Goal: Complete application form: Complete application form

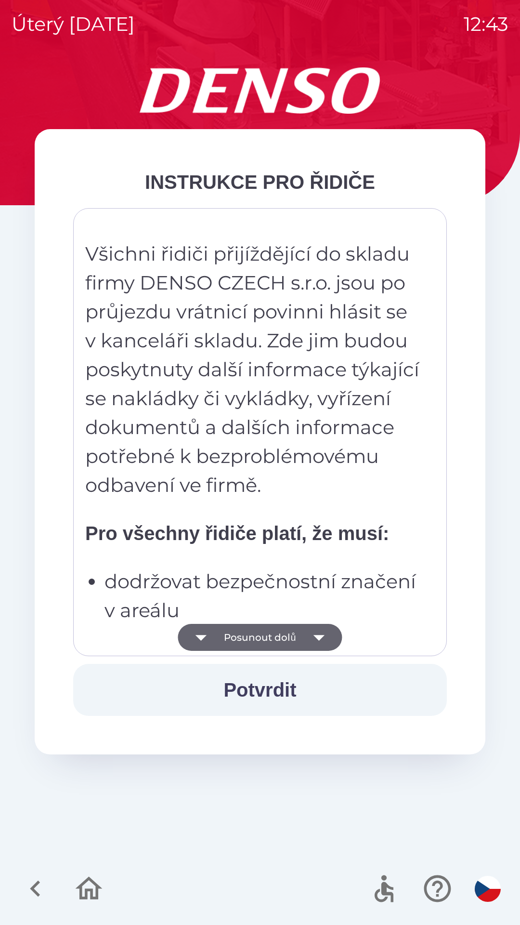
click at [254, 638] on button "Posunout dolů" at bounding box center [260, 637] width 164 height 27
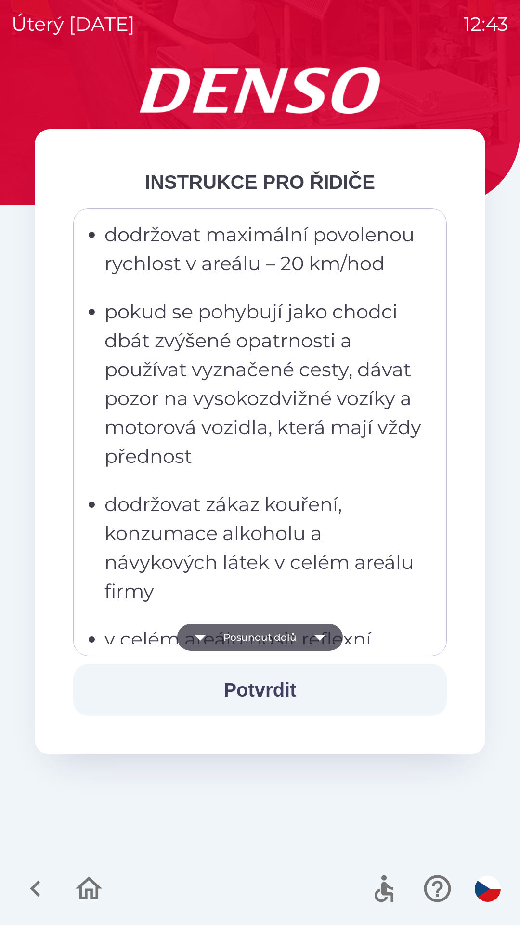
click at [257, 639] on button "Posunout dolů" at bounding box center [260, 637] width 166 height 27
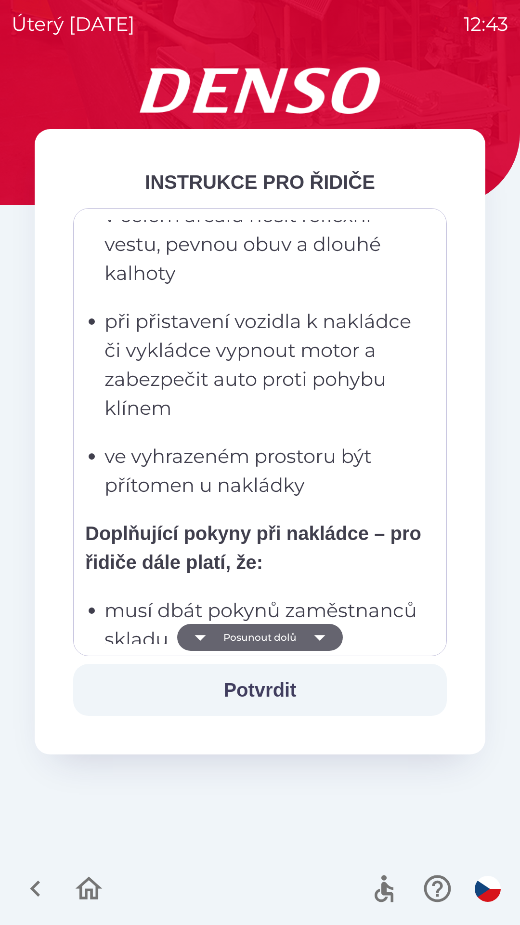
click at [257, 637] on button "Posunout dolů" at bounding box center [260, 637] width 166 height 27
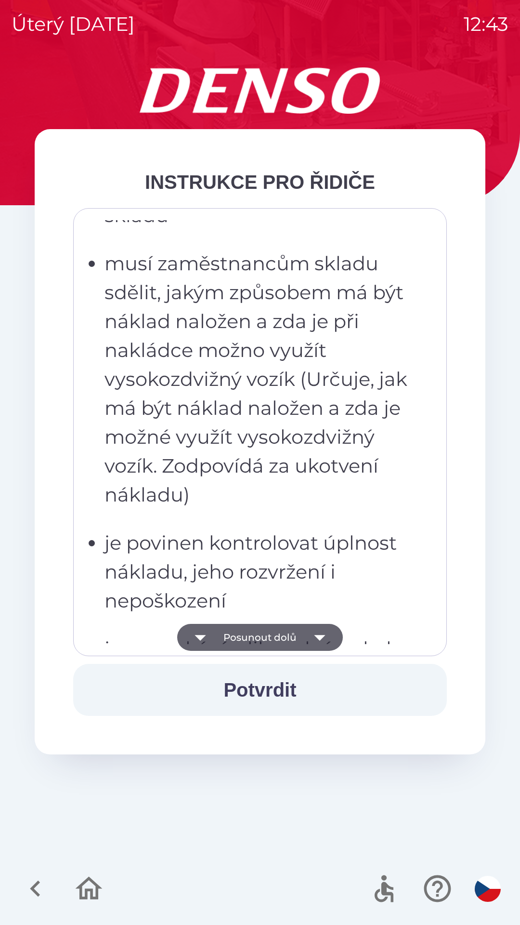
click at [255, 637] on button "Posunout dolů" at bounding box center [260, 637] width 166 height 27
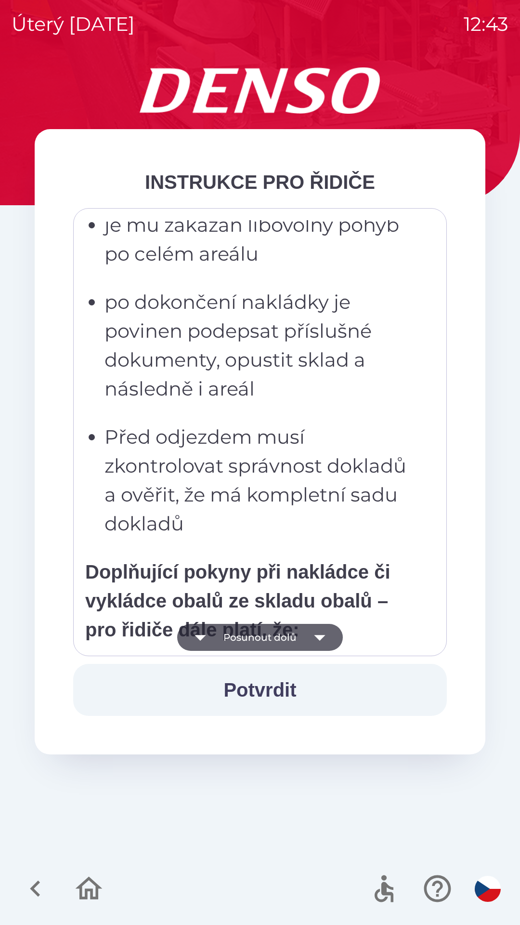
click at [249, 634] on button "Posunout dolů" at bounding box center [260, 637] width 166 height 27
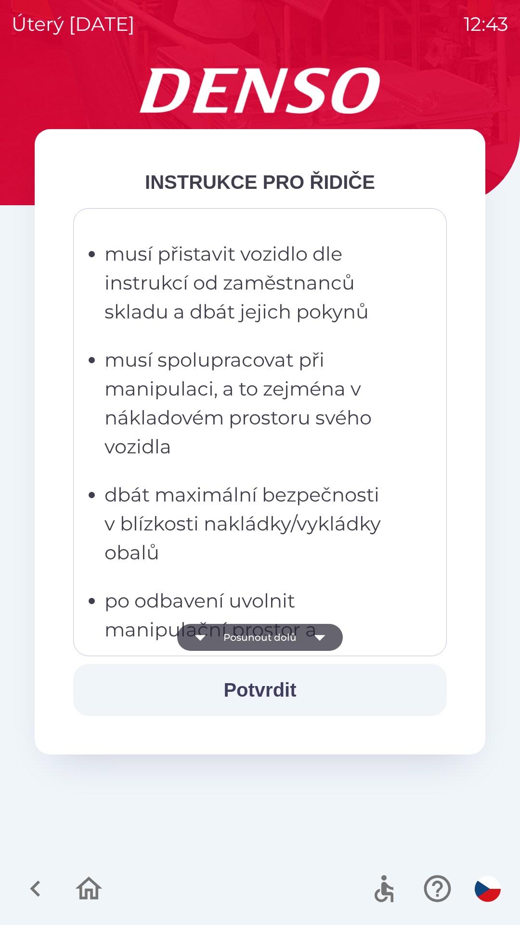
click at [253, 633] on button "Posunout dolů" at bounding box center [260, 637] width 166 height 27
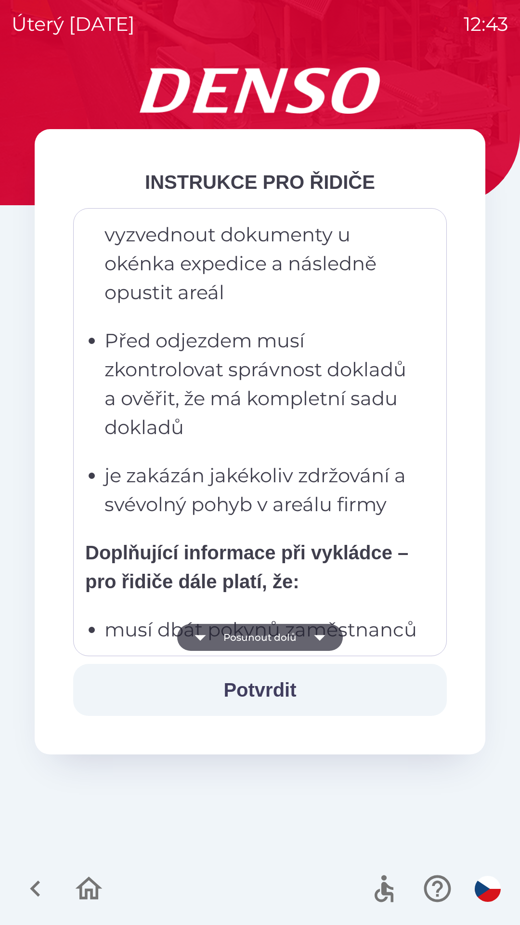
click at [256, 634] on button "Posunout dolů" at bounding box center [260, 637] width 166 height 27
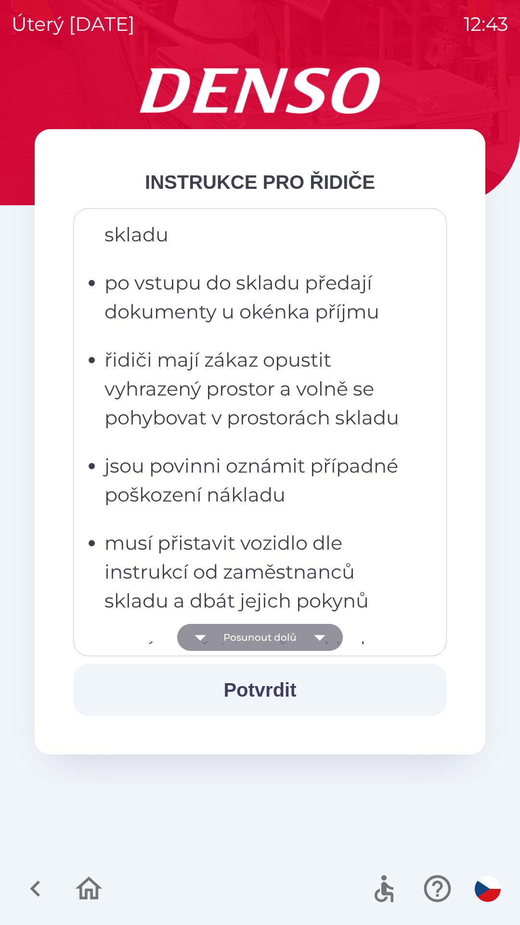
click at [260, 636] on button "Posunout dolů" at bounding box center [260, 637] width 166 height 27
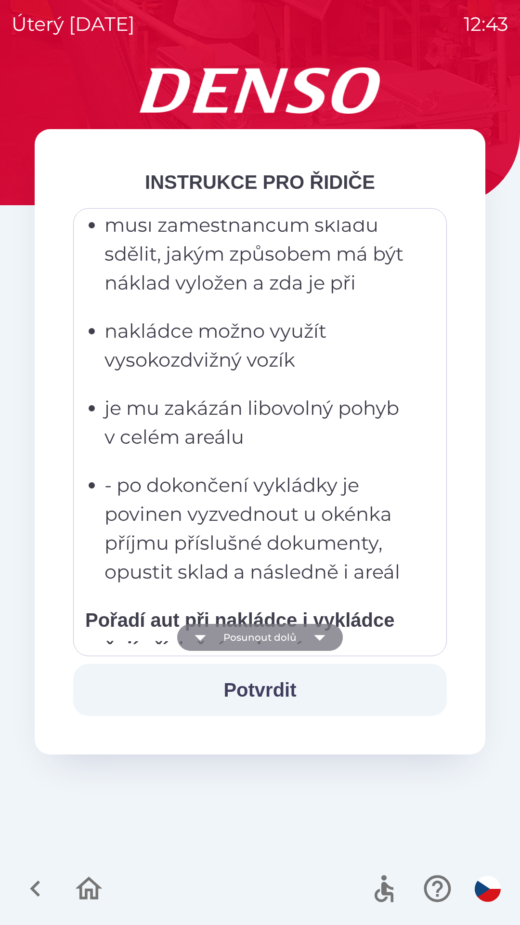
click at [260, 633] on button "Posunout dolů" at bounding box center [260, 637] width 166 height 27
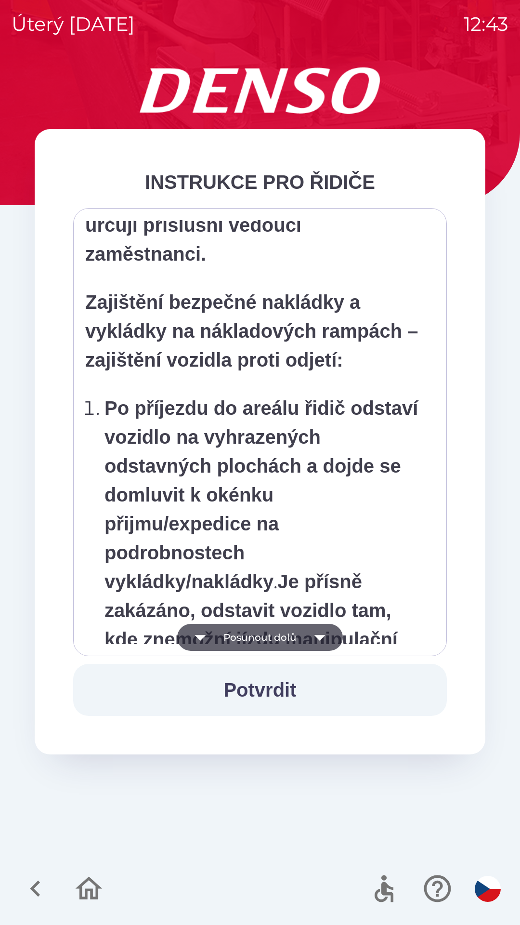
click at [262, 633] on button "Posunout dolů" at bounding box center [260, 637] width 166 height 27
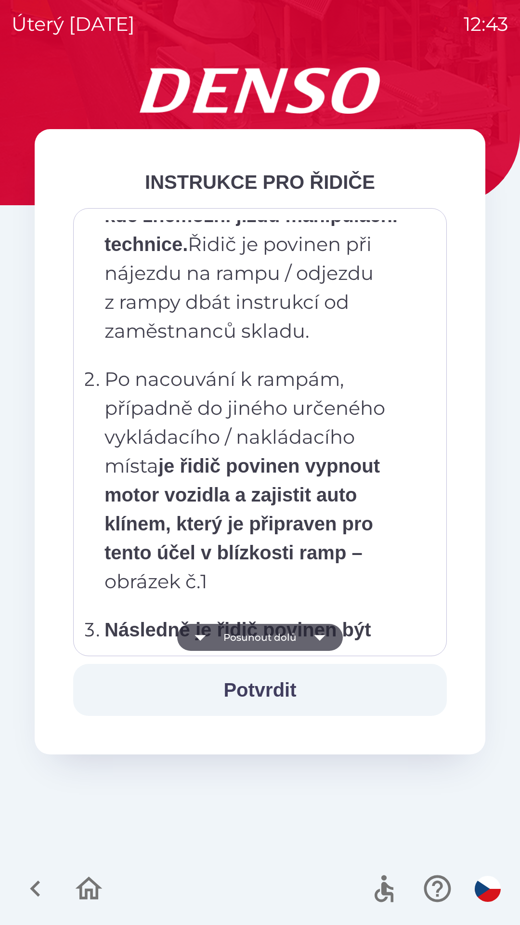
click at [264, 637] on button "Posunout dolů" at bounding box center [260, 637] width 166 height 27
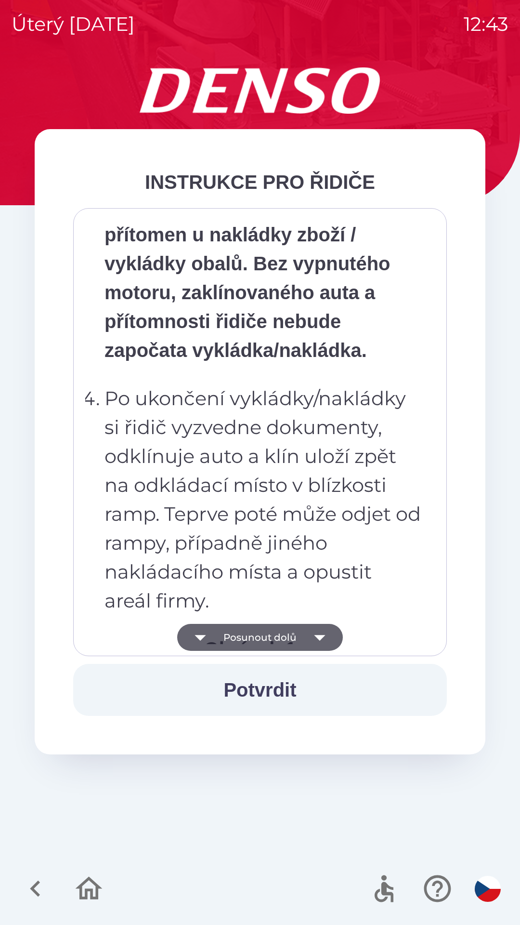
click at [262, 637] on button "Posunout dolů" at bounding box center [260, 637] width 166 height 27
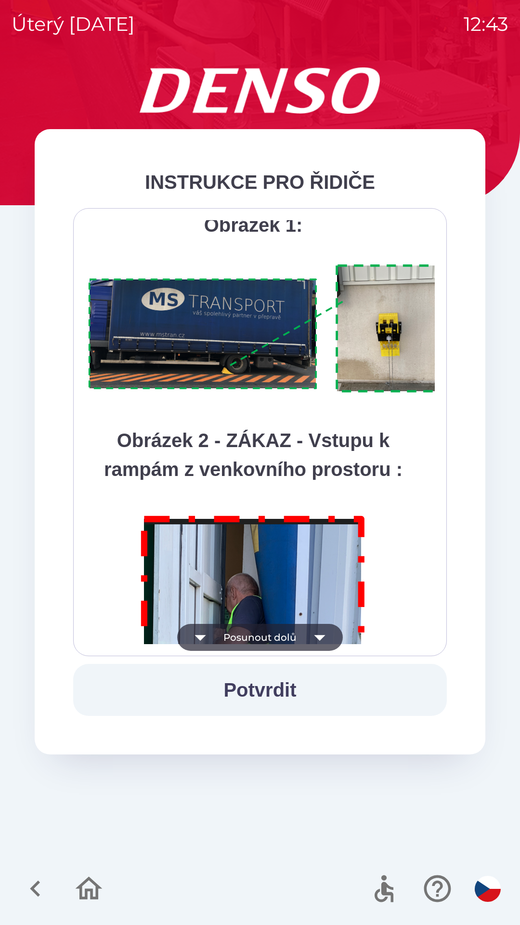
click at [264, 635] on button "Posunout dolů" at bounding box center [260, 637] width 166 height 27
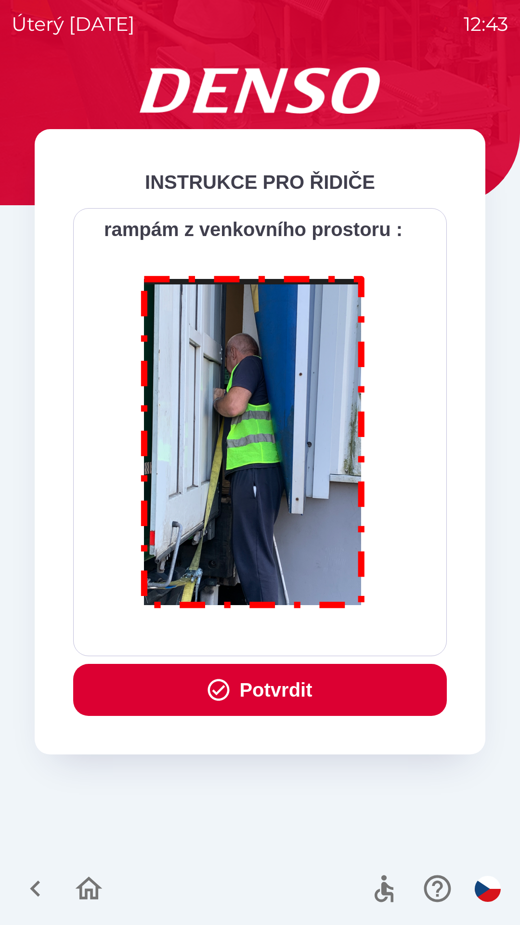
click at [273, 691] on button "Potvrdit" at bounding box center [260, 690] width 374 height 52
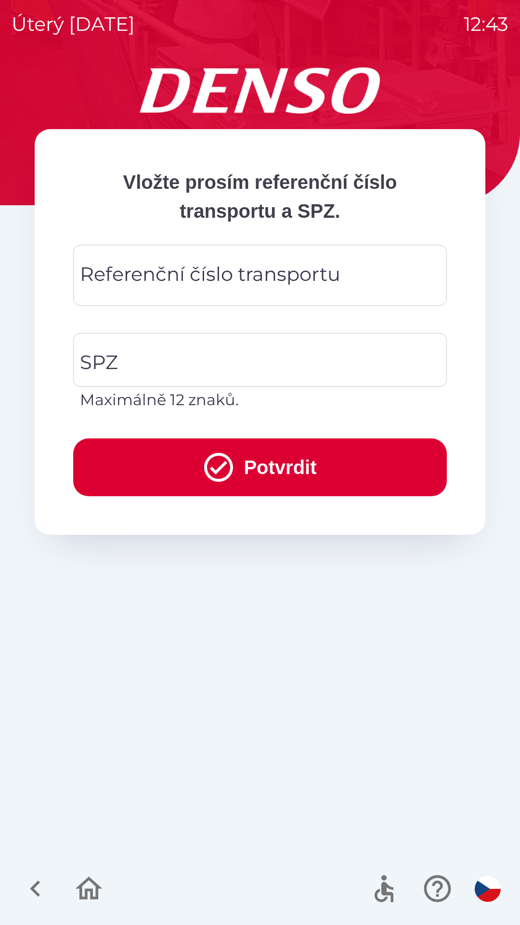
click at [212, 272] on div "Referenční číslo transportu Referenční číslo transportu" at bounding box center [260, 275] width 374 height 61
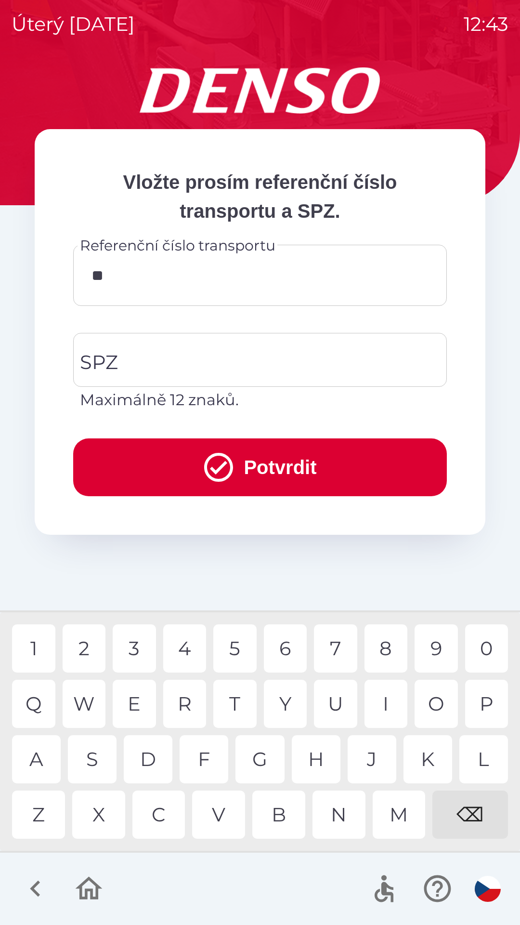
click at [187, 654] on div "4" at bounding box center [184, 648] width 43 height 48
click at [232, 643] on div "5" at bounding box center [234, 648] width 43 height 48
click at [231, 643] on div "5" at bounding box center [234, 648] width 43 height 48
type input "******"
click at [187, 364] on input "SPZ" at bounding box center [253, 359] width 351 height 45
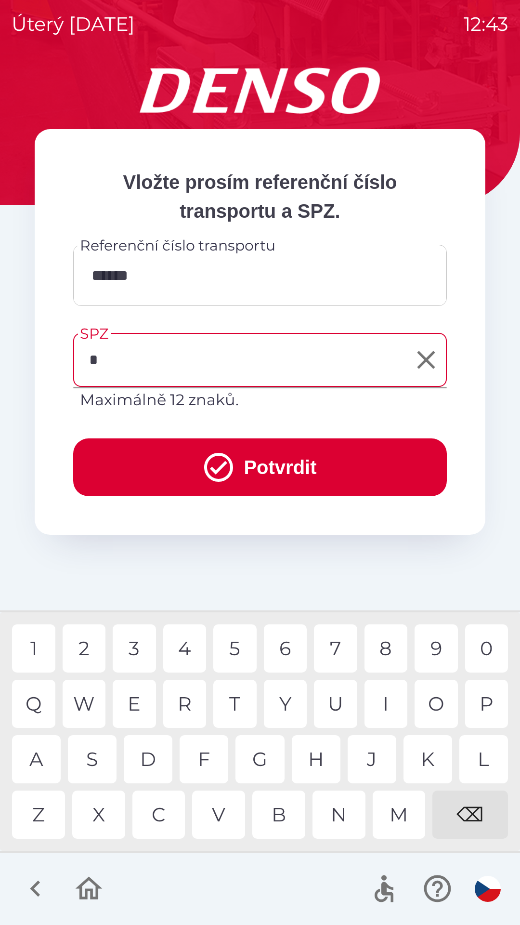
click at [432, 639] on div "9" at bounding box center [436, 648] width 43 height 48
click at [333, 650] on div "7" at bounding box center [335, 648] width 43 height 48
click at [236, 654] on div "5" at bounding box center [234, 648] width 43 height 48
type input "*******"
click at [333, 653] on div "7" at bounding box center [335, 648] width 43 height 48
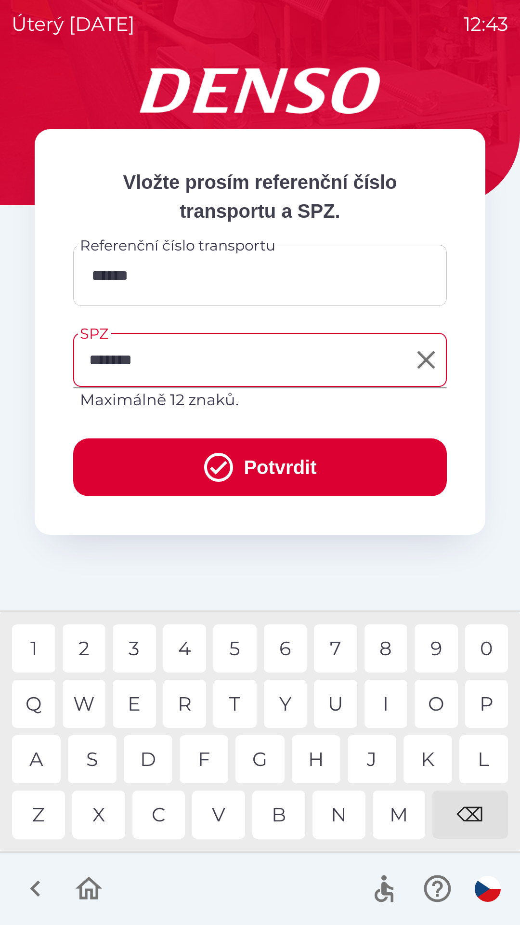
click at [253, 474] on button "Potvrdit" at bounding box center [260, 467] width 374 height 58
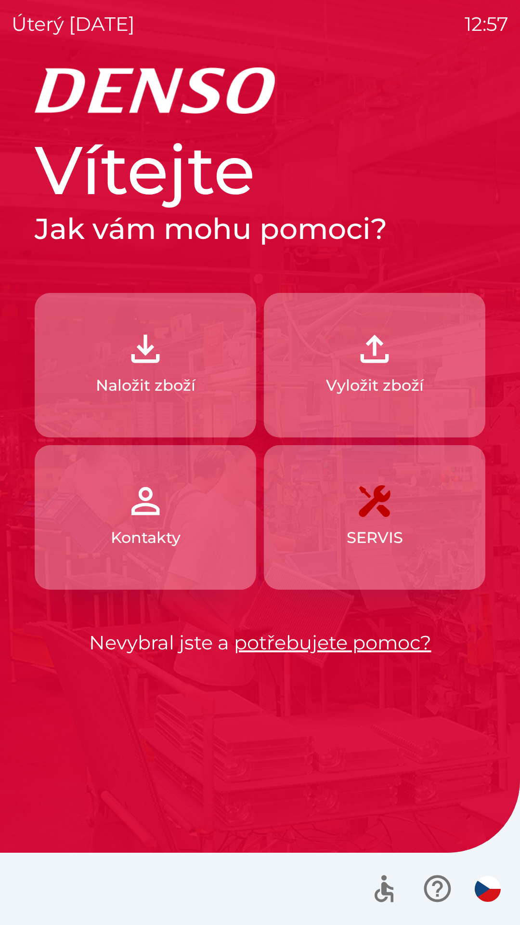
click at [139, 384] on p "Naložit zboží" at bounding box center [146, 385] width 100 height 23
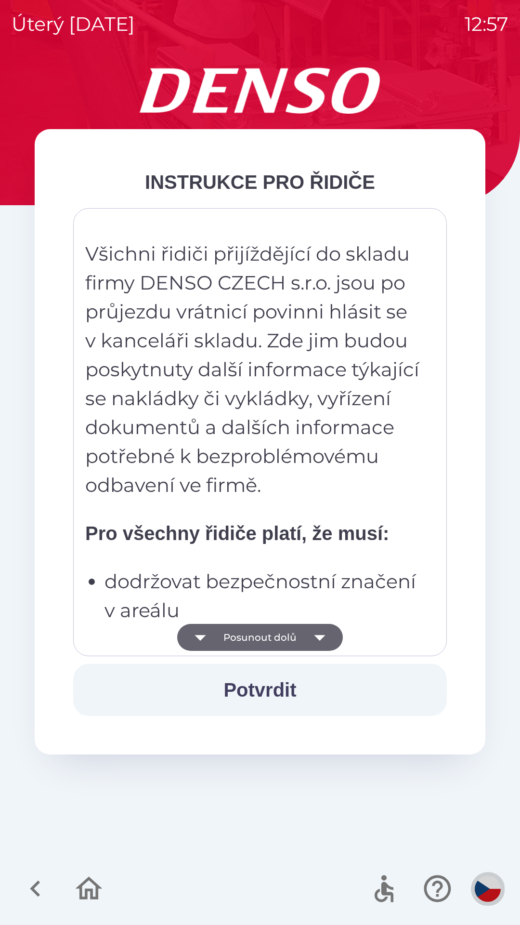
click at [492, 879] on img "button" at bounding box center [488, 889] width 26 height 26
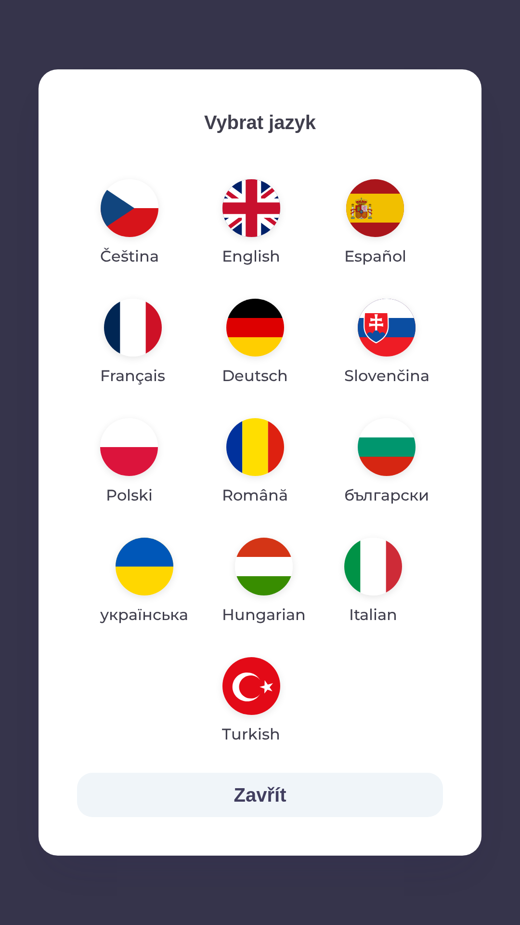
click at [139, 571] on img "button" at bounding box center [145, 567] width 58 height 58
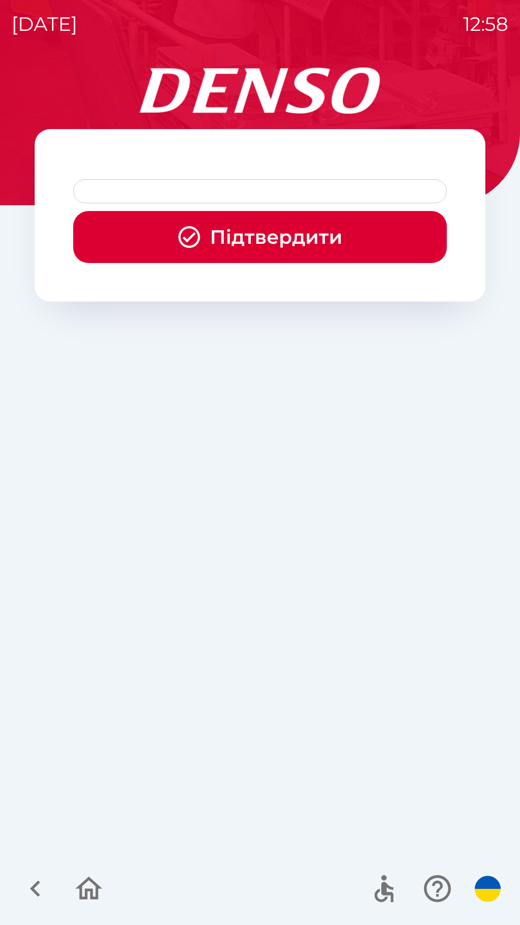
click at [242, 186] on div at bounding box center [260, 191] width 374 height 24
click at [273, 238] on button "Підтвердити" at bounding box center [260, 237] width 374 height 52
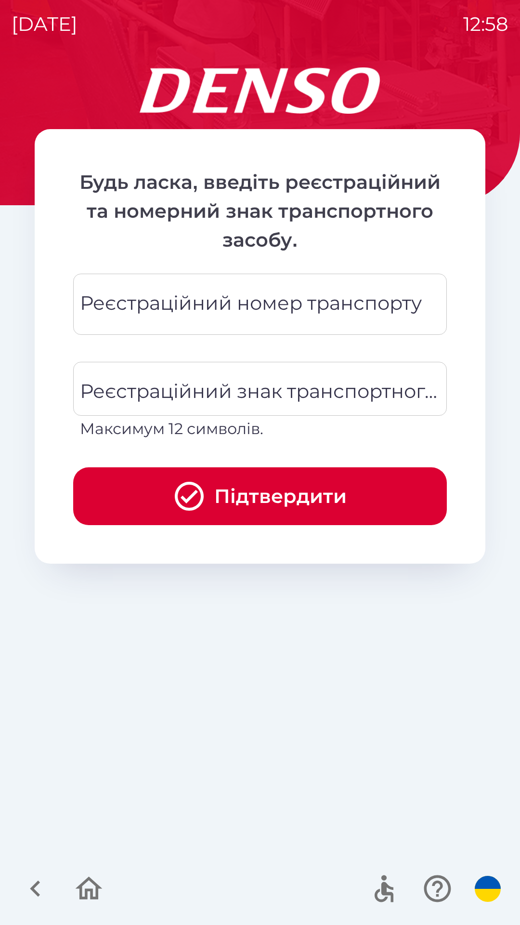
click at [204, 303] on div "Реєстраційний номер транспорту Реєстраційний номер транспорту" at bounding box center [260, 304] width 374 height 61
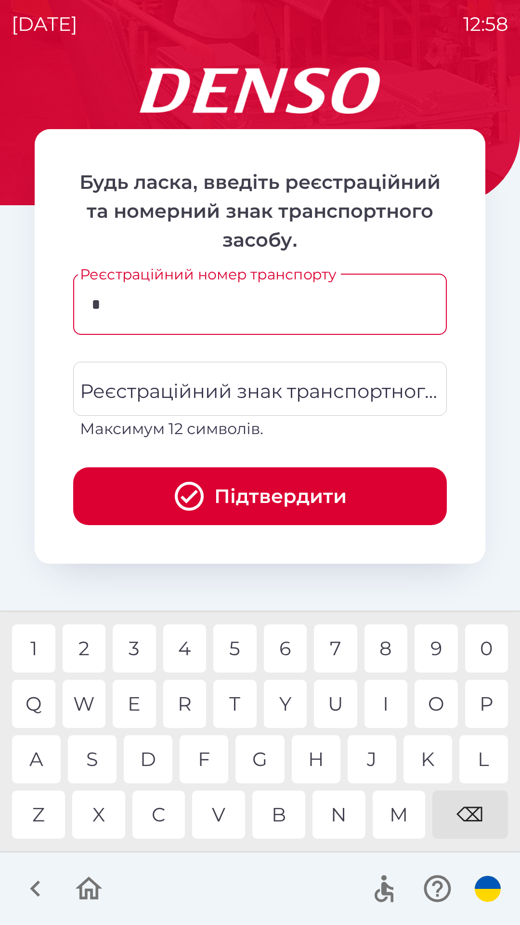
click at [401, 810] on div "M" at bounding box center [399, 815] width 53 height 48
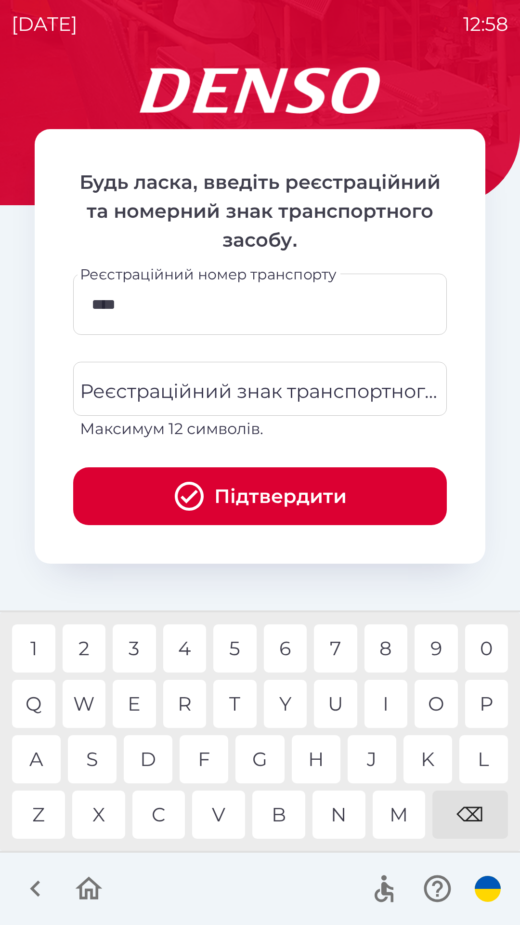
click at [130, 655] on div "3" at bounding box center [134, 648] width 43 height 48
click at [182, 648] on div "4" at bounding box center [184, 648] width 43 height 48
type input "******"
click at [240, 390] on div "Реєстраційний знак транспортного засобу Реєстраційний знак транспортного засобу…" at bounding box center [260, 401] width 374 height 79
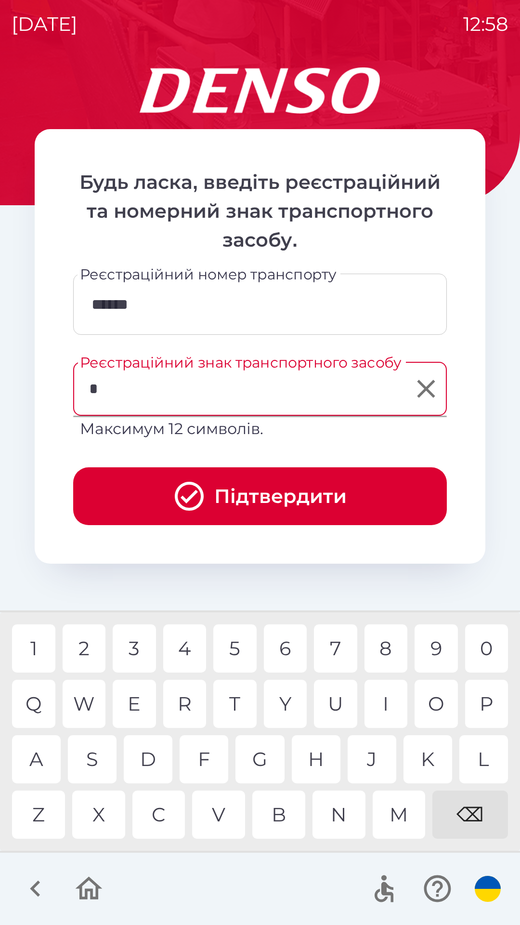
click at [262, 764] on div "G" at bounding box center [260, 759] width 49 height 48
click at [212, 758] on div "F" at bounding box center [204, 759] width 49 height 48
click at [437, 647] on div "9" at bounding box center [436, 648] width 43 height 48
click at [187, 651] on div "4" at bounding box center [184, 648] width 43 height 48
type input "*****"
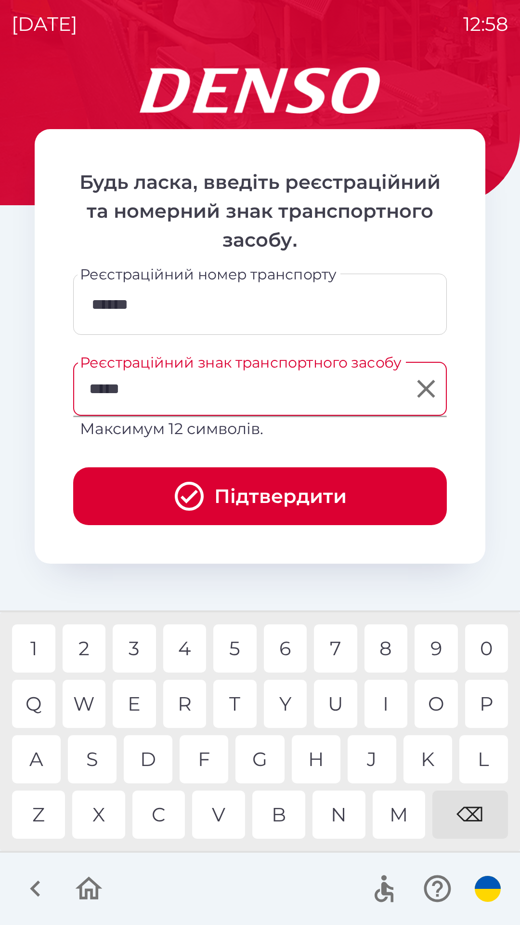
click at [308, 501] on button "Підтвердити" at bounding box center [260, 496] width 374 height 58
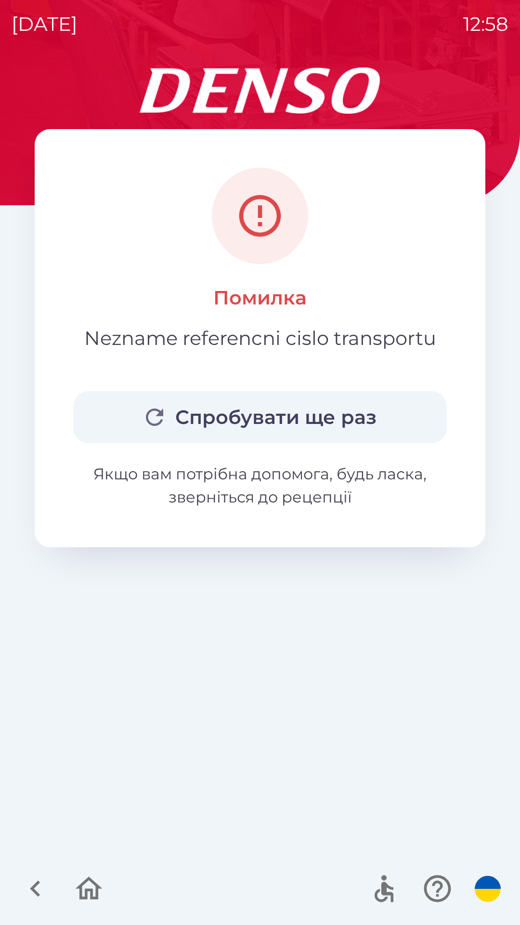
click at [328, 427] on button "Спробувати ще раз" at bounding box center [260, 417] width 374 height 52
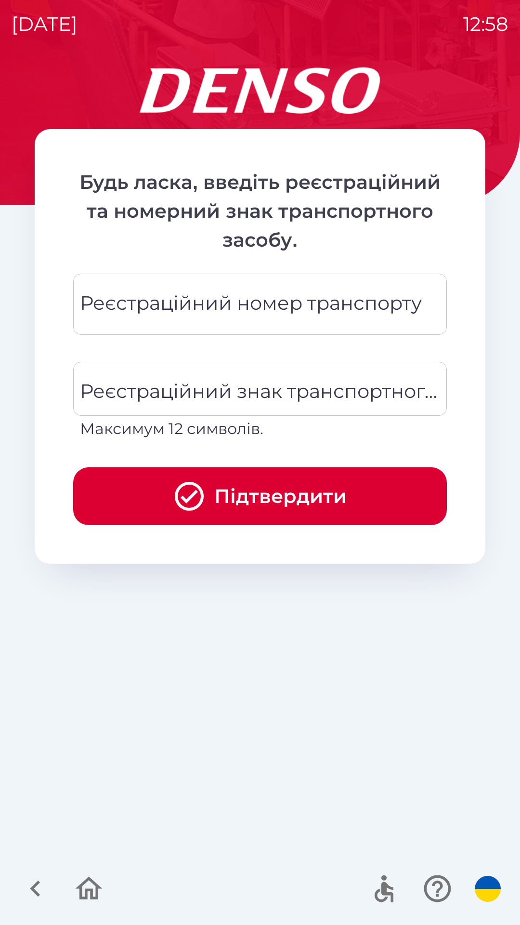
click at [42, 892] on icon "button" at bounding box center [35, 889] width 32 height 32
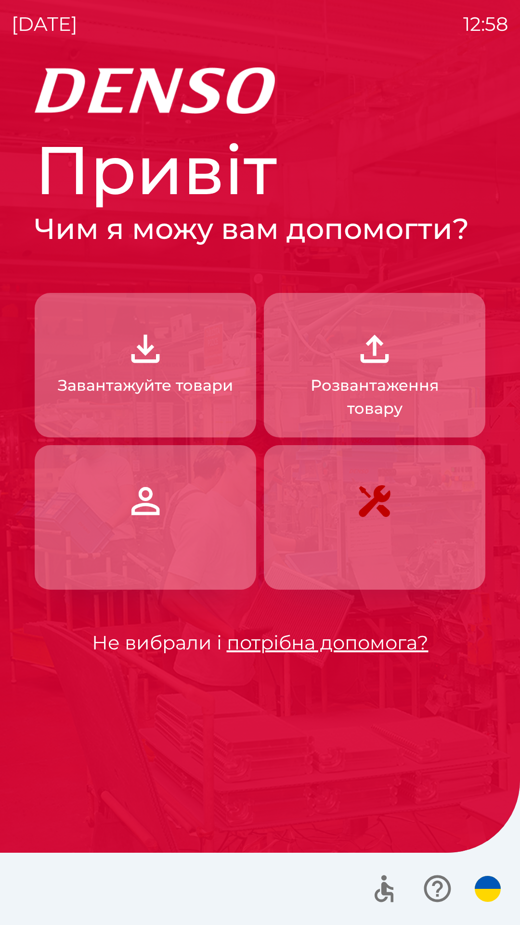
click at [209, 388] on p "Завантажуйте товари" at bounding box center [145, 385] width 175 height 23
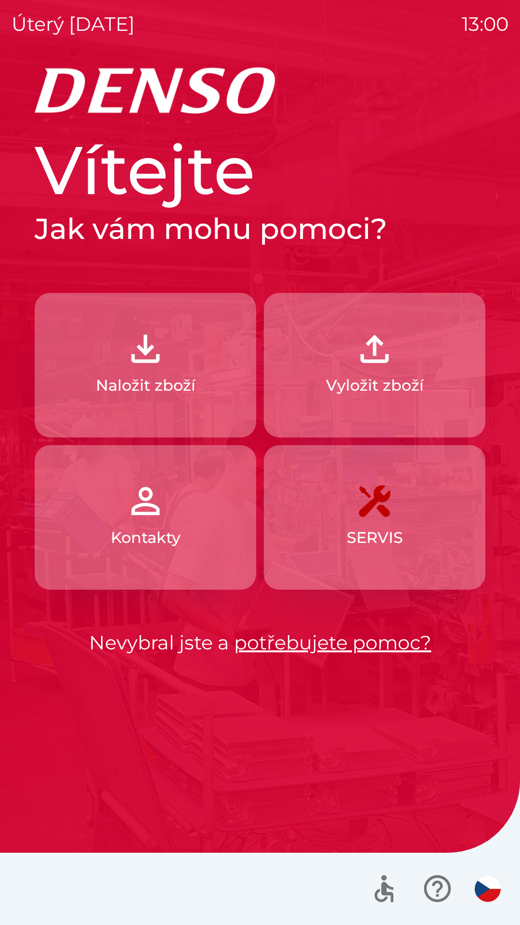
click at [480, 883] on img "button" at bounding box center [488, 889] width 26 height 26
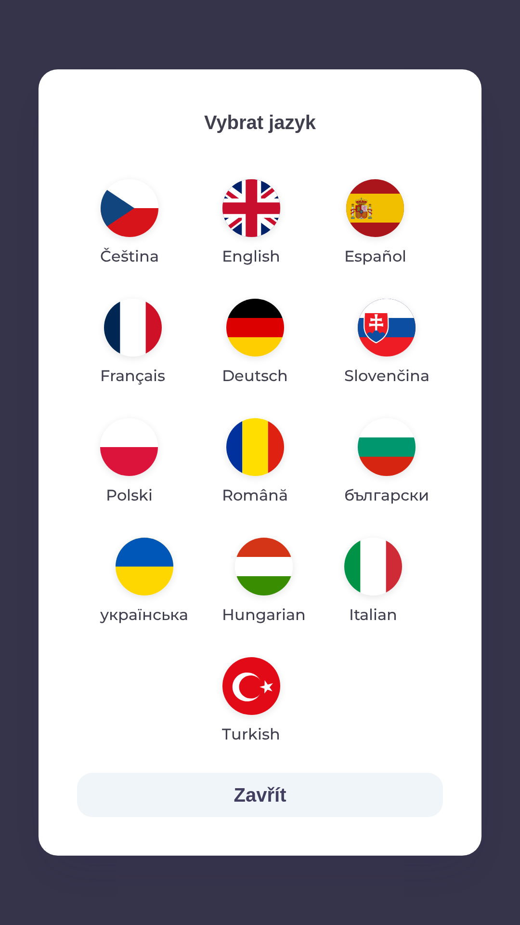
click at [140, 561] on img "button" at bounding box center [145, 567] width 58 height 58
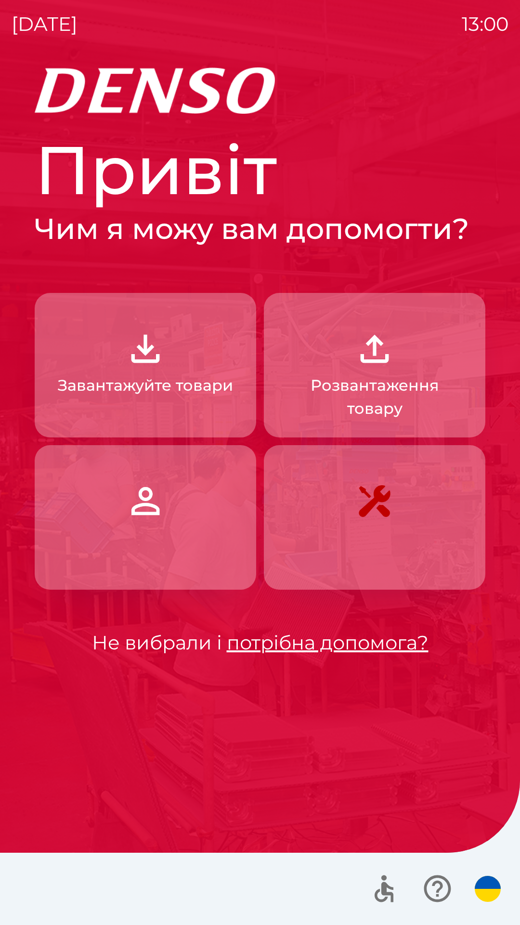
click at [147, 378] on p "Завантажуйте товари" at bounding box center [145, 385] width 175 height 23
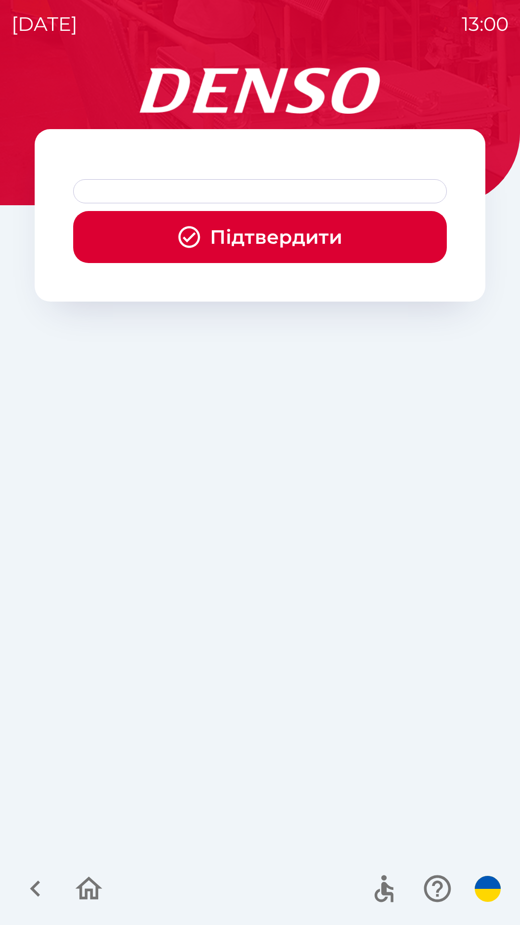
click at [257, 197] on div at bounding box center [260, 191] width 374 height 24
click at [157, 194] on div at bounding box center [260, 191] width 374 height 24
click at [304, 230] on button "Підтвердити" at bounding box center [260, 237] width 374 height 52
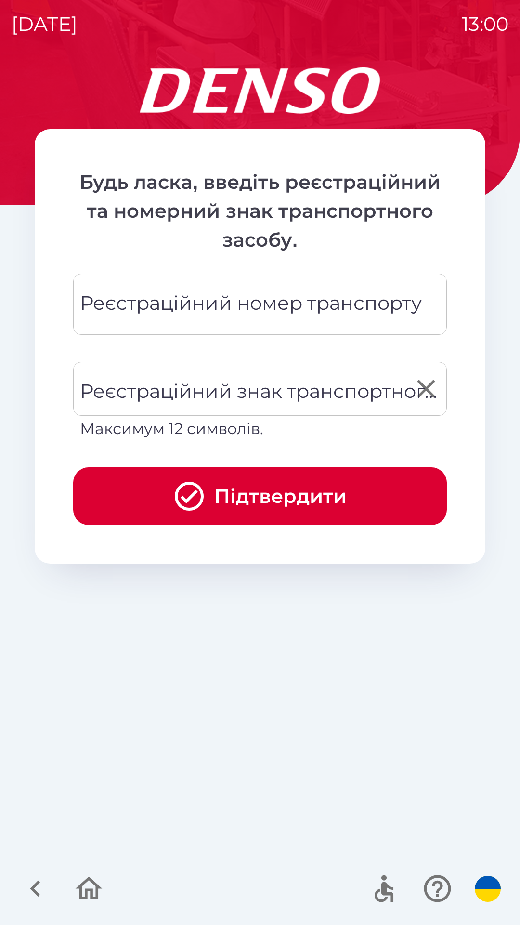
click at [249, 397] on div "Реєстраційний знак транспортного засобу Реєстраційний знак транспортного засобу…" at bounding box center [260, 401] width 374 height 79
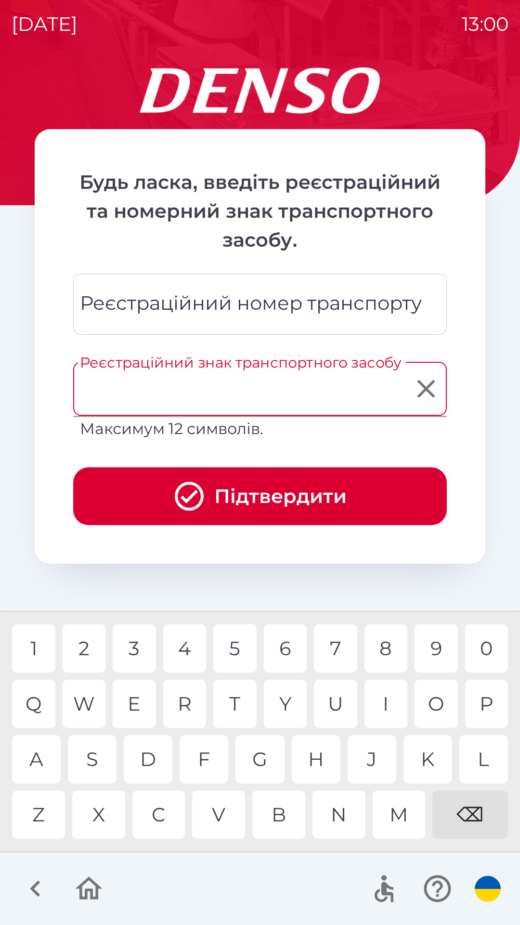
click at [235, 297] on div "Реєстраційний номер транспорту Реєстраційний номер транспорту" at bounding box center [260, 304] width 374 height 61
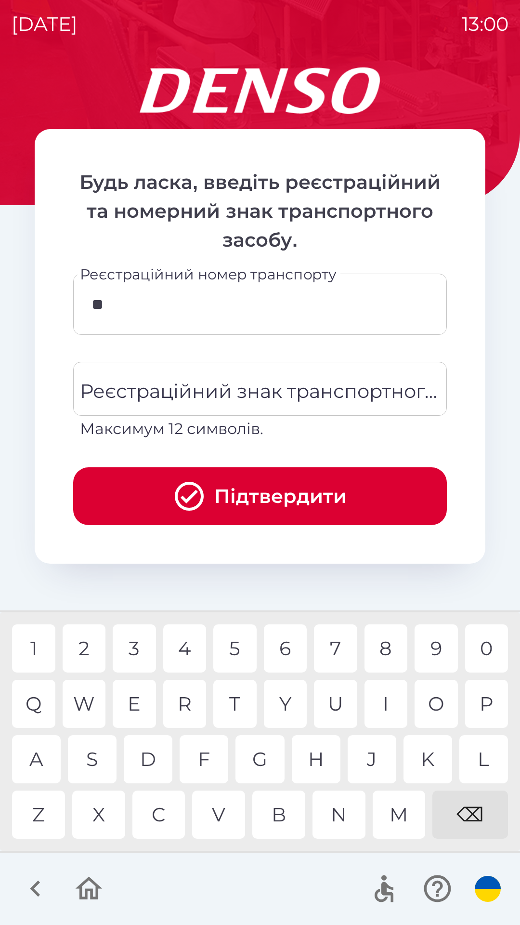
click at [479, 767] on div "L" at bounding box center [484, 759] width 49 height 48
click at [339, 700] on div "U" at bounding box center [335, 704] width 43 height 48
click at [192, 651] on div "4" at bounding box center [184, 648] width 43 height 48
type input "******"
click at [256, 392] on div "Реєстраційний знак транспортного засобу Реєстраційний знак транспортного засобу…" at bounding box center [260, 401] width 374 height 79
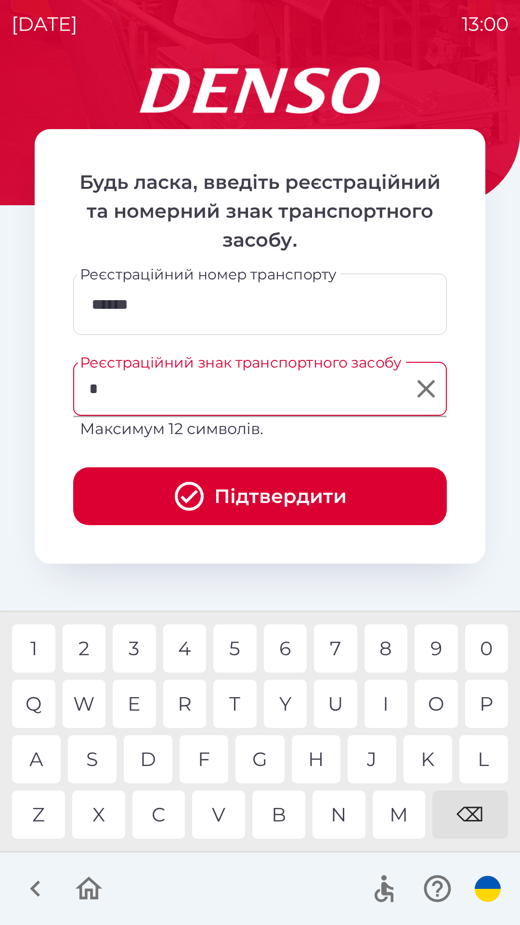
click at [397, 815] on div "M" at bounding box center [399, 815] width 53 height 48
click at [331, 701] on div "U" at bounding box center [335, 704] width 43 height 48
type input "******"
click at [447, 650] on div "9" at bounding box center [436, 648] width 43 height 48
click at [260, 497] on button "Підтвердити" at bounding box center [260, 496] width 374 height 58
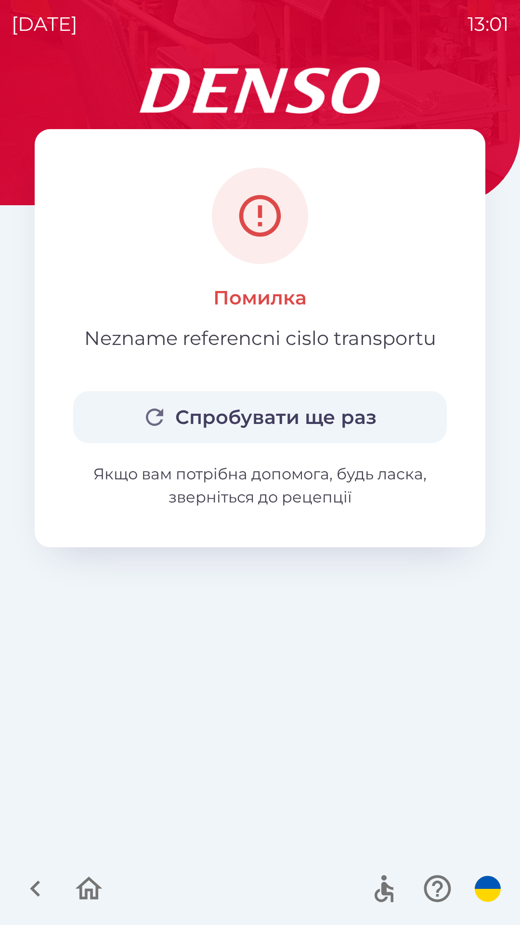
click at [232, 425] on button "Спробувати ще раз" at bounding box center [260, 417] width 374 height 52
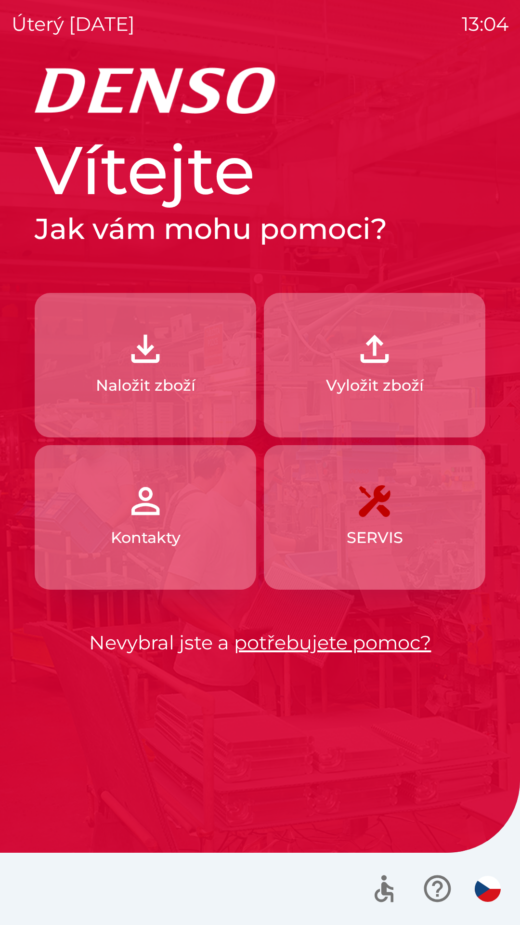
click at [492, 878] on img "button" at bounding box center [488, 889] width 26 height 26
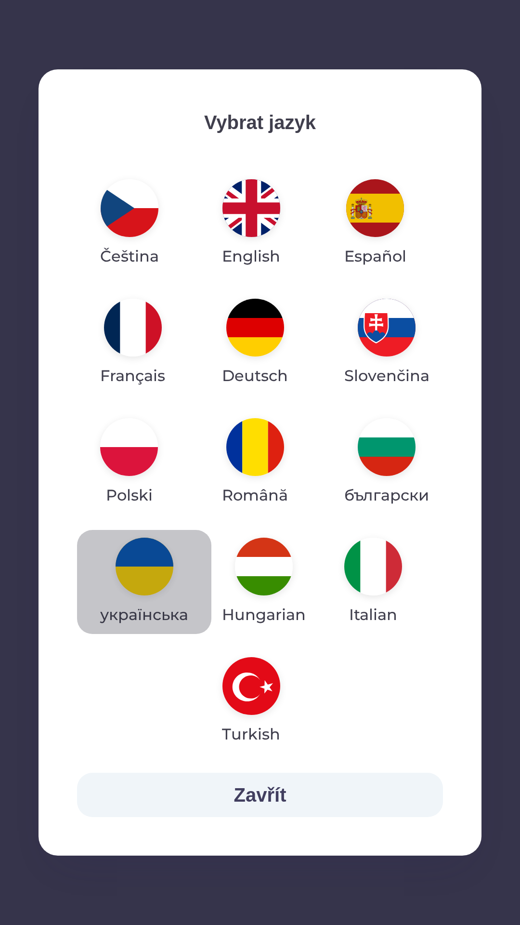
click at [146, 561] on img "button" at bounding box center [145, 567] width 58 height 58
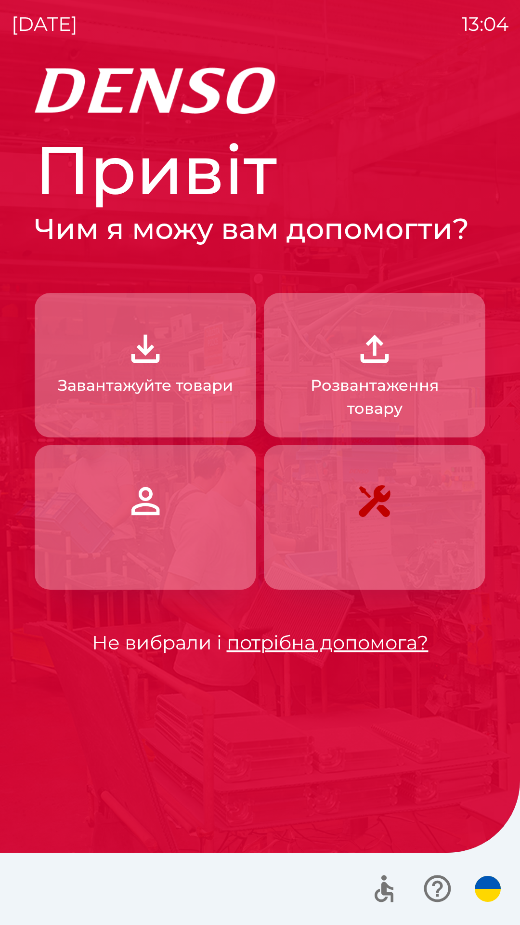
click at [193, 398] on button "Завантажуйте товари" at bounding box center [146, 365] width 222 height 145
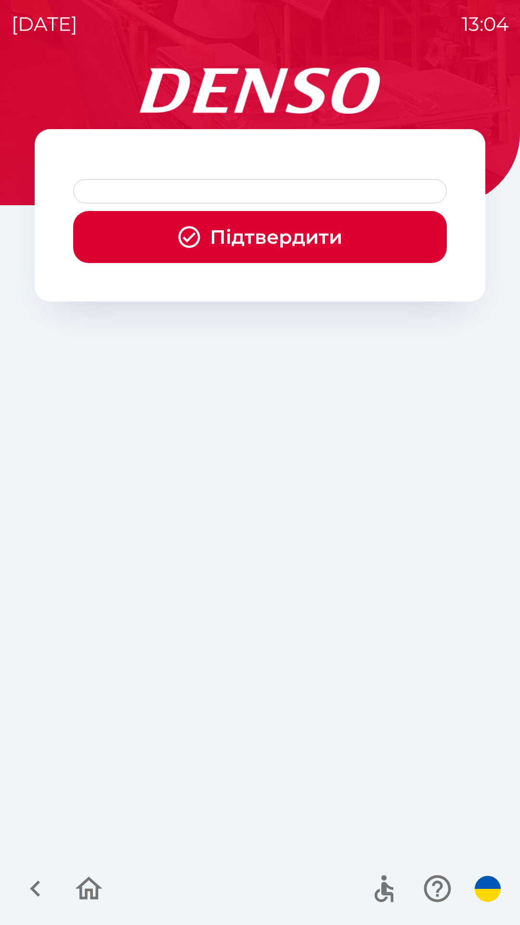
click at [279, 194] on div at bounding box center [260, 191] width 374 height 24
click at [299, 185] on div at bounding box center [260, 191] width 374 height 24
click at [285, 234] on button "Підтвердити" at bounding box center [260, 237] width 374 height 52
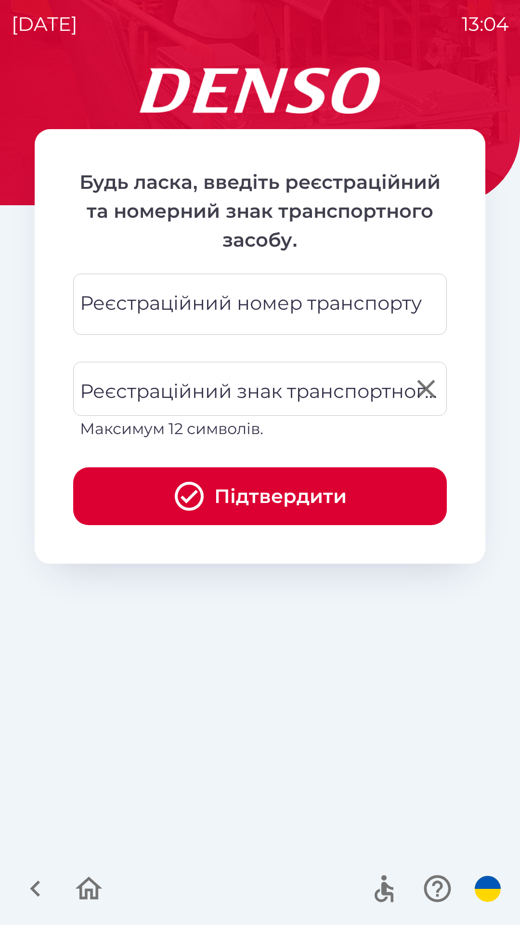
click at [258, 390] on div "Реєстраційний знак транспортного засобу Реєстраційний знак транспортного засобу…" at bounding box center [260, 401] width 374 height 79
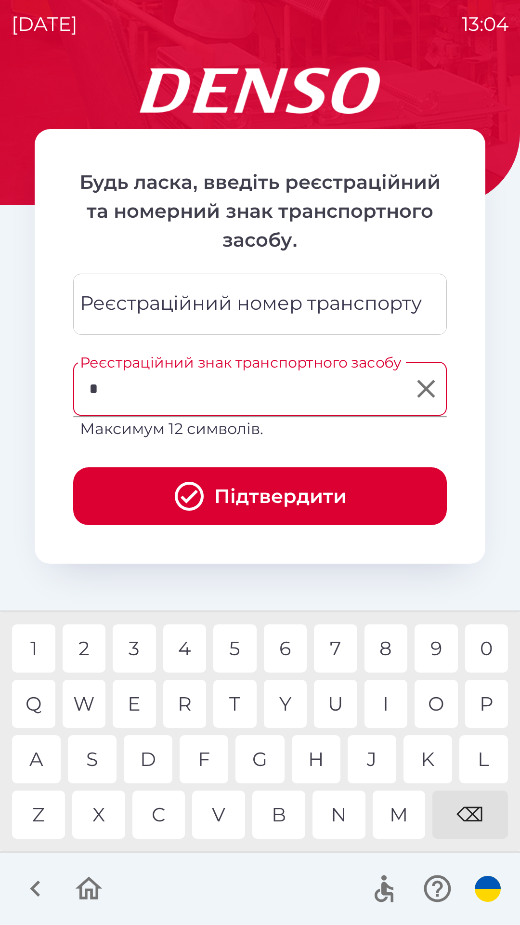
click at [398, 821] on div "M" at bounding box center [399, 815] width 53 height 48
click at [334, 704] on div "U" at bounding box center [335, 704] width 43 height 48
click at [197, 655] on div "4" at bounding box center [184, 648] width 43 height 48
type input "******"
click at [292, 493] on button "Підтвердити" at bounding box center [260, 496] width 374 height 58
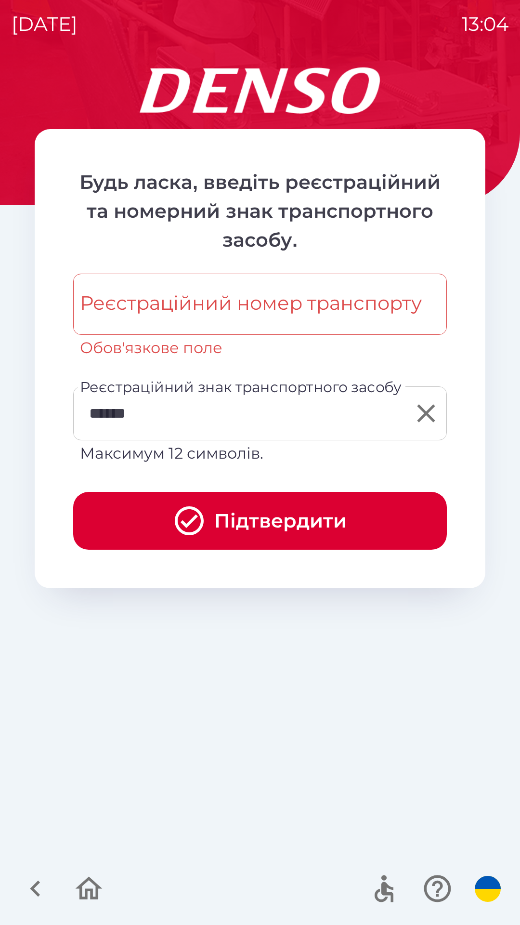
click at [252, 309] on div "Реєстраційний номер транспорту Реєстраційний номер транспорту Обов'язкове поле" at bounding box center [260, 317] width 374 height 86
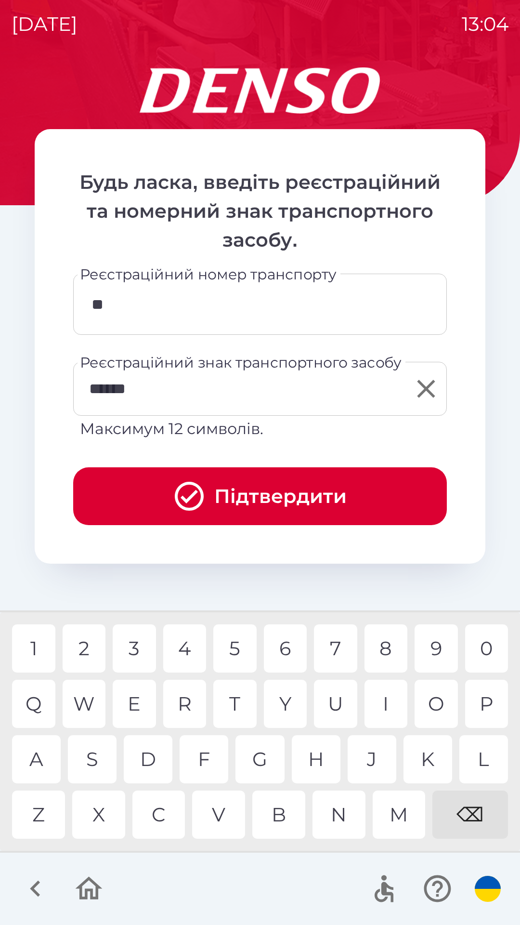
click at [481, 763] on div "L" at bounding box center [484, 759] width 49 height 48
click at [345, 701] on div "U" at bounding box center [335, 704] width 43 height 48
click at [135, 650] on div "3" at bounding box center [134, 648] width 43 height 48
type input "******"
click at [331, 502] on button "Підтвердити" at bounding box center [260, 496] width 374 height 58
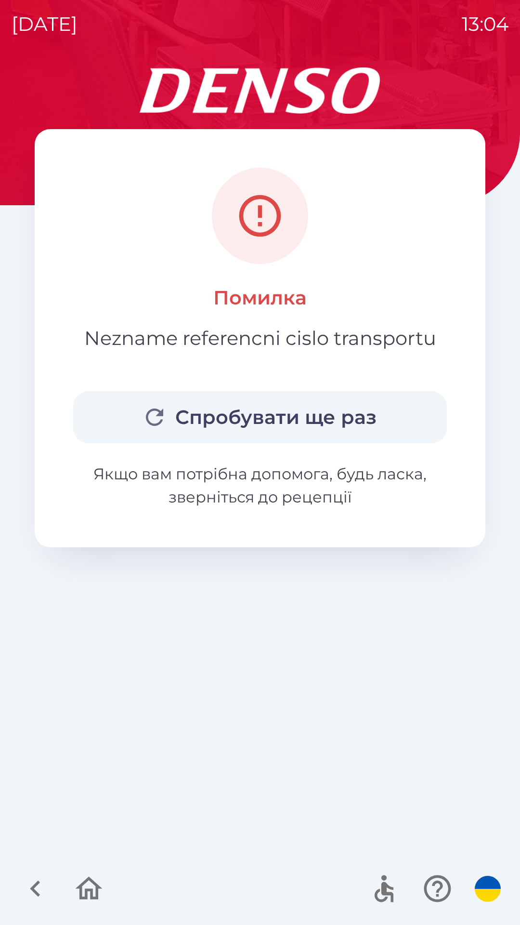
click at [317, 413] on button "Спробувати ще раз" at bounding box center [260, 417] width 374 height 52
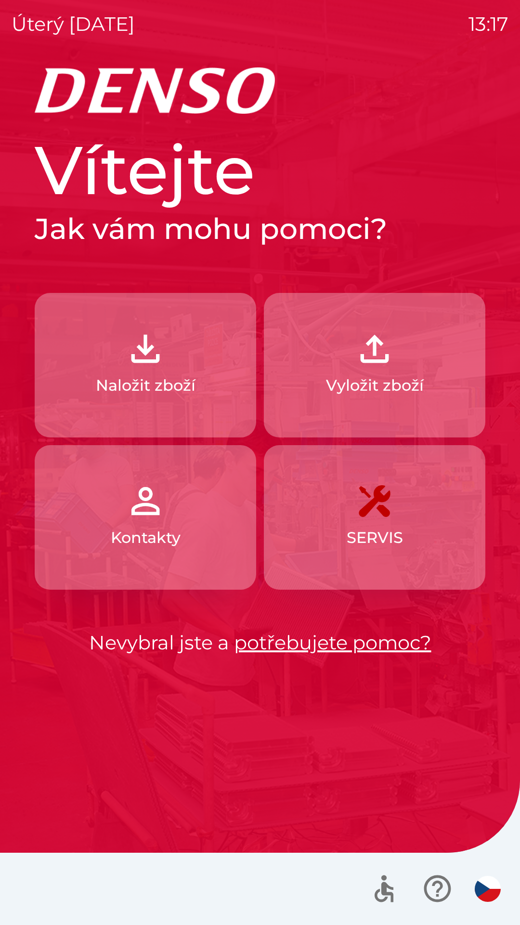
click at [485, 886] on img "button" at bounding box center [488, 889] width 26 height 26
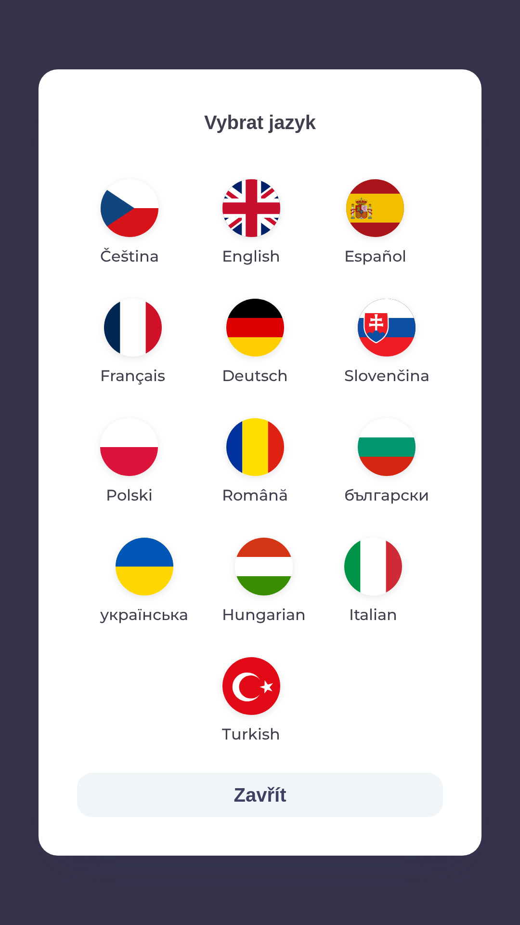
click at [151, 563] on img "button" at bounding box center [145, 567] width 58 height 58
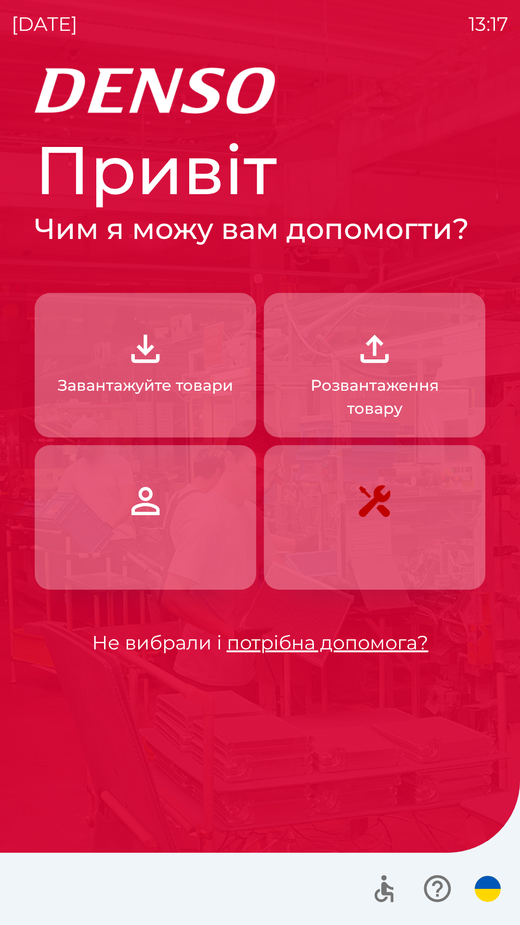
click at [174, 404] on button "Завантажуйте товари" at bounding box center [146, 365] width 222 height 145
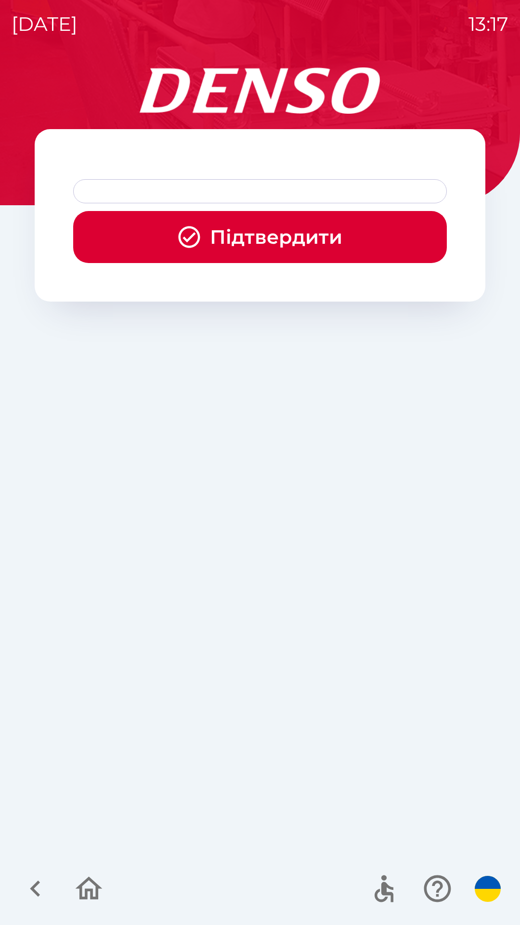
click at [244, 187] on div at bounding box center [260, 191] width 374 height 24
click at [275, 242] on button "Підтвердити" at bounding box center [260, 237] width 374 height 52
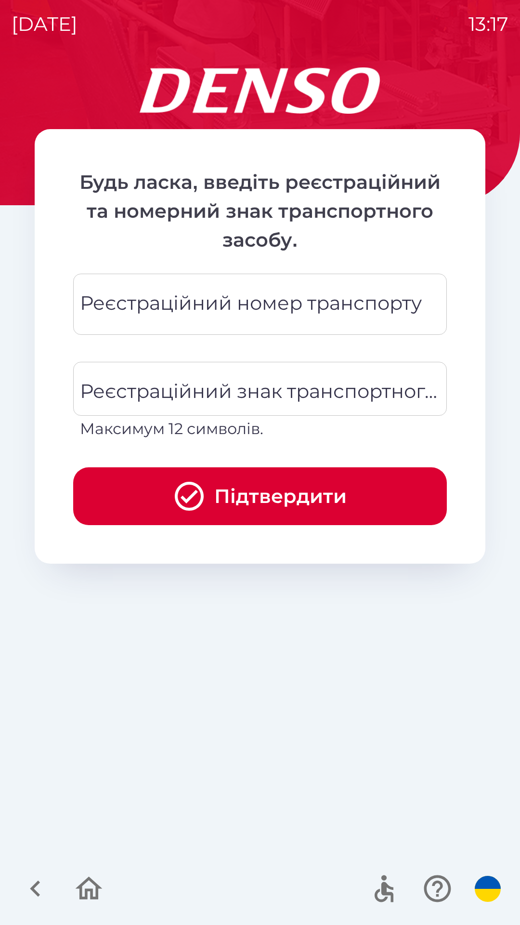
click at [210, 302] on div "Реєстраційний номер транспорту Реєстраційний номер транспорту" at bounding box center [260, 304] width 374 height 61
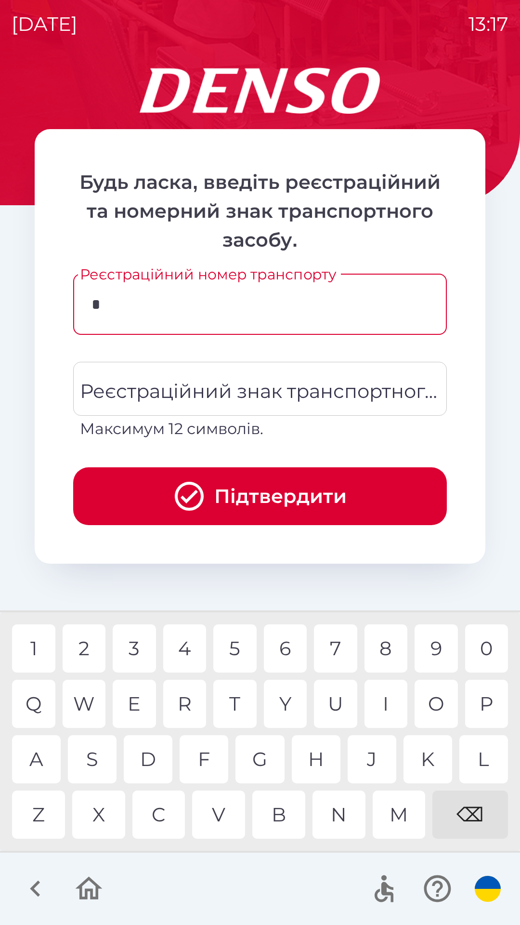
click at [479, 647] on div "0" at bounding box center [486, 648] width 43 height 48
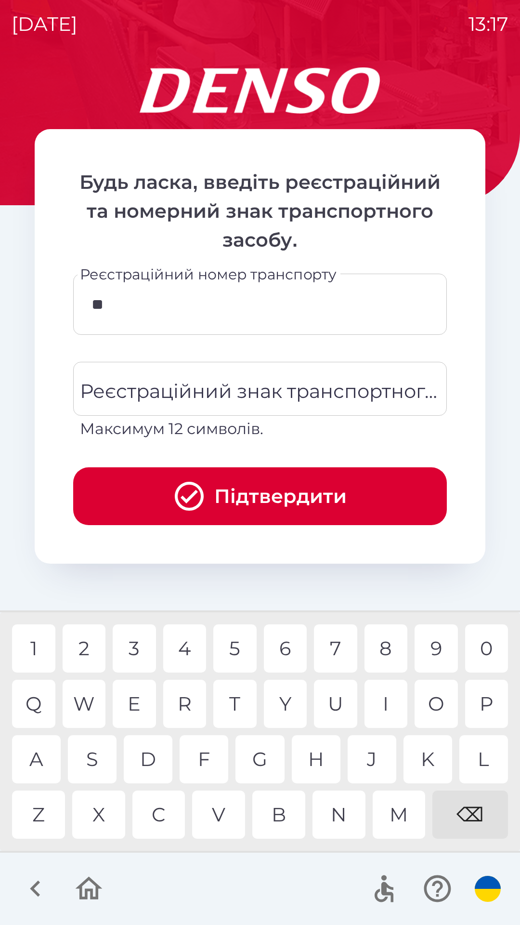
click at [33, 653] on div "1" at bounding box center [33, 648] width 43 height 48
click at [383, 648] on div "8" at bounding box center [386, 648] width 43 height 48
click at [385, 649] on div "8" at bounding box center [386, 648] width 43 height 48
click at [235, 643] on div "5" at bounding box center [234, 648] width 43 height 48
type input "********"
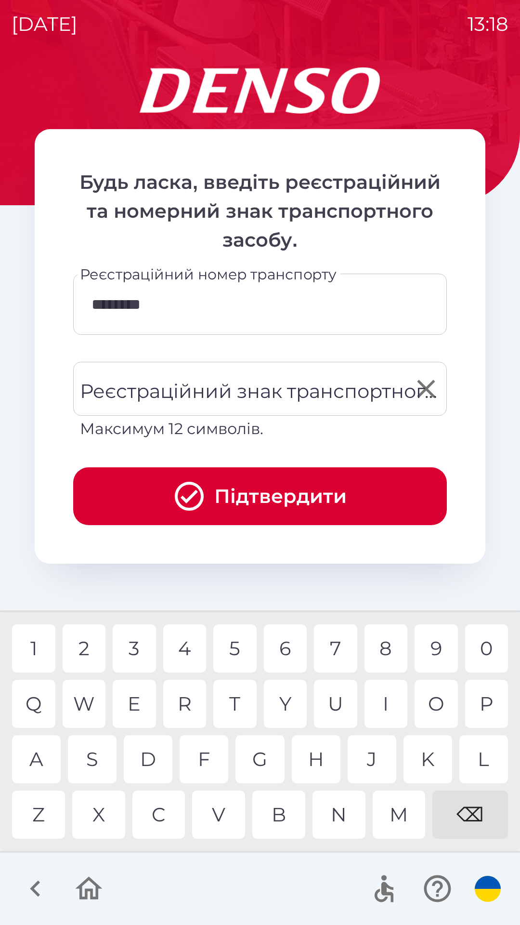
click at [182, 387] on div "Реєстраційний знак транспортного засобу Реєстраційний знак транспортного засобу…" at bounding box center [260, 401] width 374 height 79
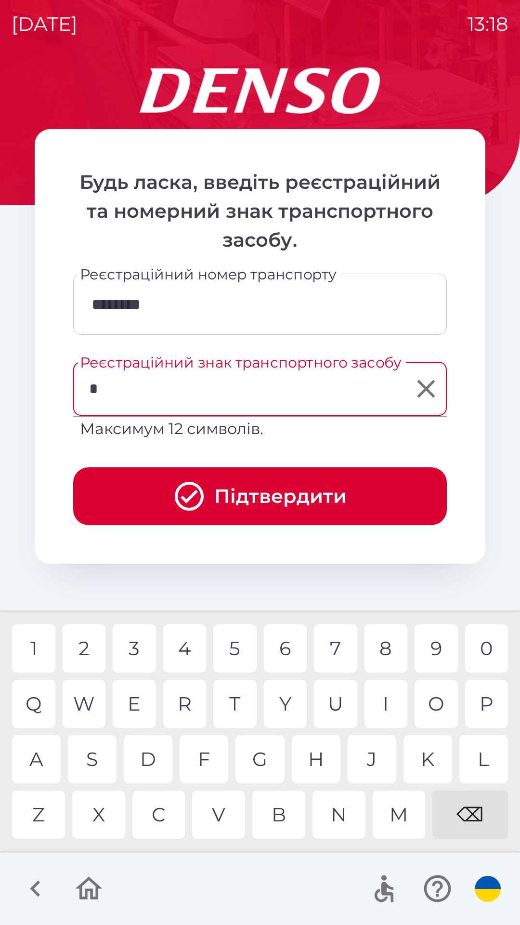
click at [398, 818] on div "M" at bounding box center [399, 815] width 53 height 48
type input "******"
click at [433, 648] on div "9" at bounding box center [436, 648] width 43 height 48
click at [266, 493] on button "Підтвердити" at bounding box center [260, 496] width 374 height 58
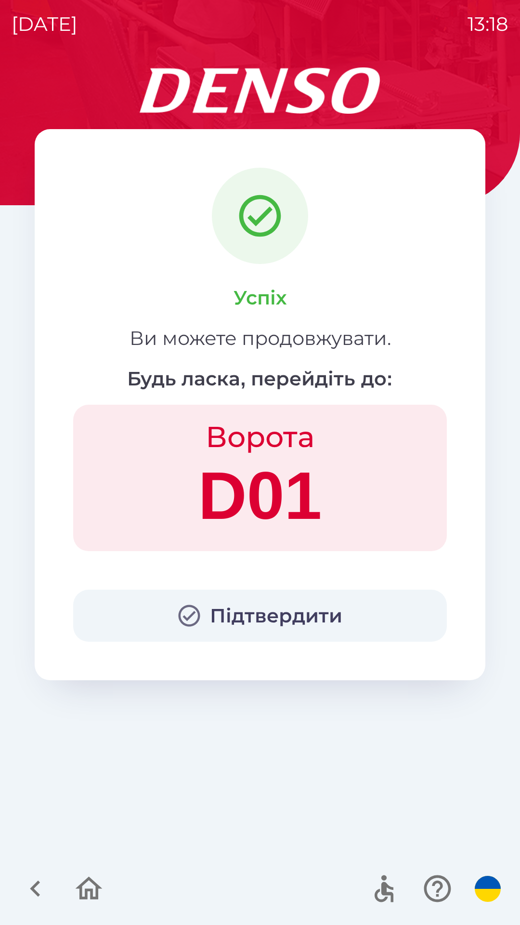
click at [242, 613] on button "Підтвердити" at bounding box center [260, 616] width 374 height 52
